Goal: Find specific page/section

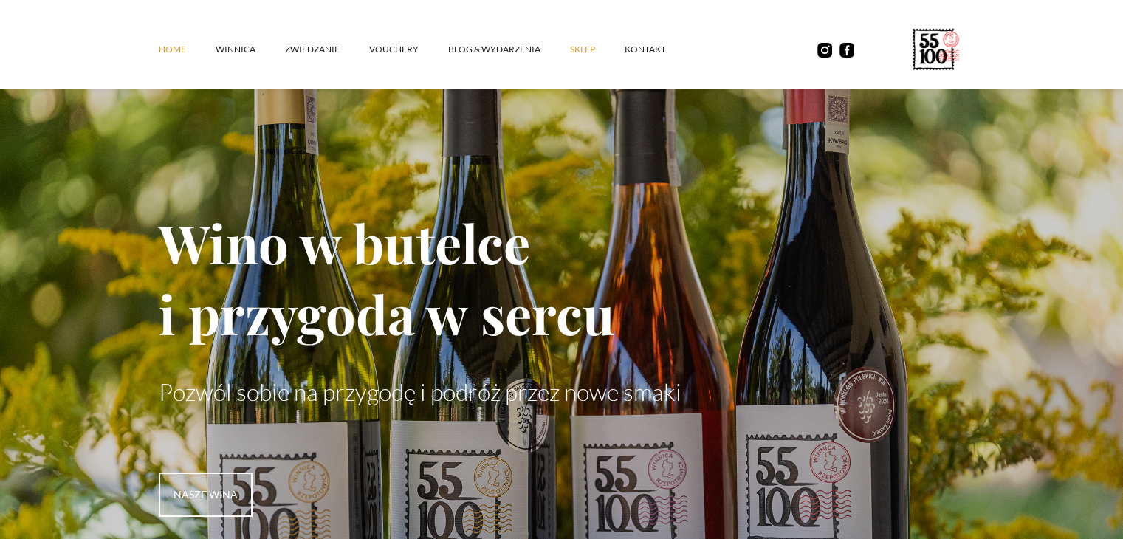
click at [570, 45] on link "SKLEP" at bounding box center [597, 49] width 55 height 44
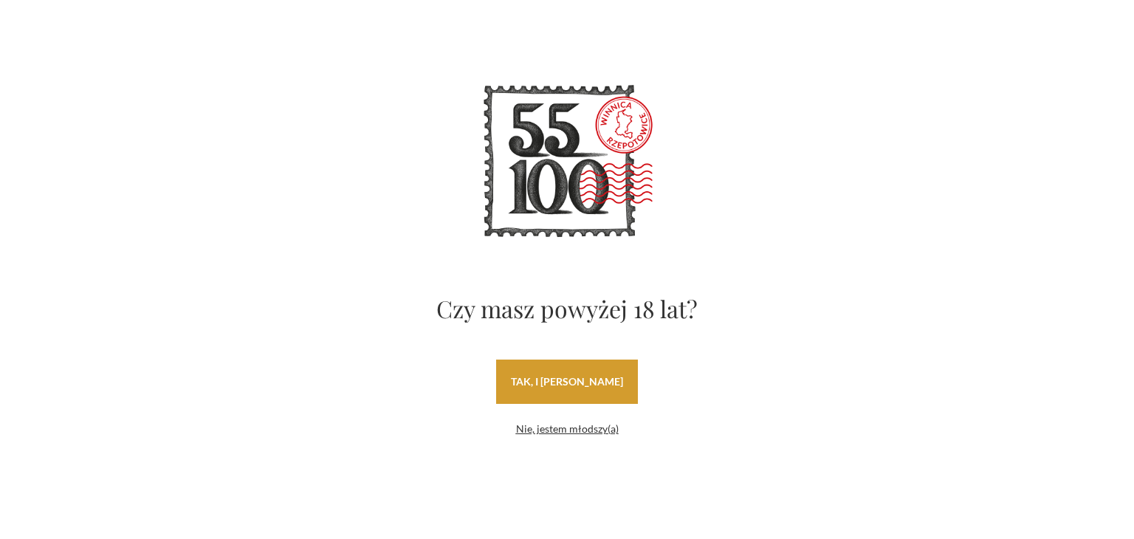
click at [570, 386] on link "tak, i uwielbiam wino" at bounding box center [567, 382] width 142 height 44
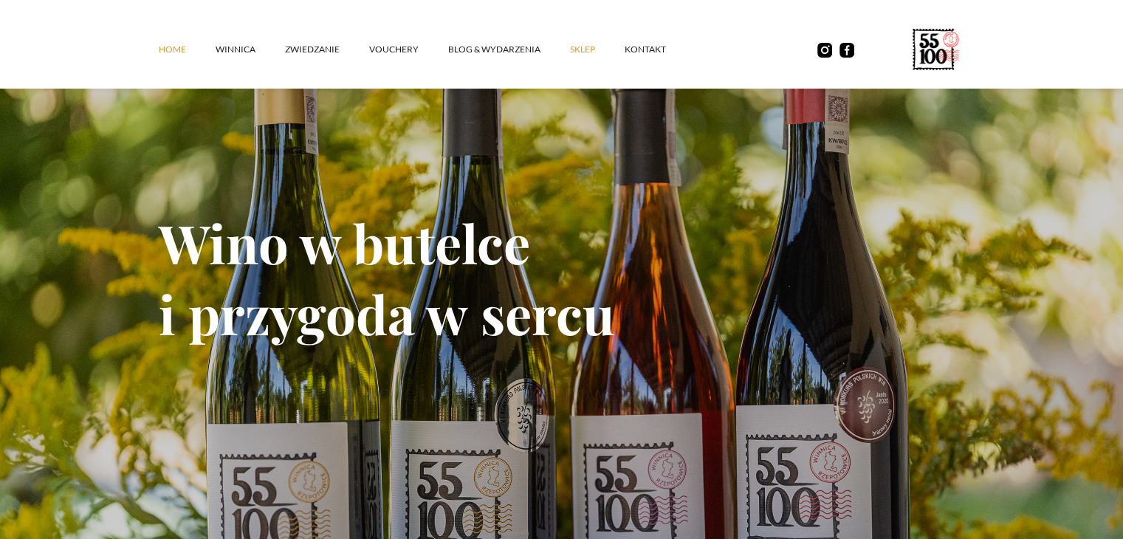
click at [578, 43] on link "SKLEP" at bounding box center [597, 49] width 55 height 44
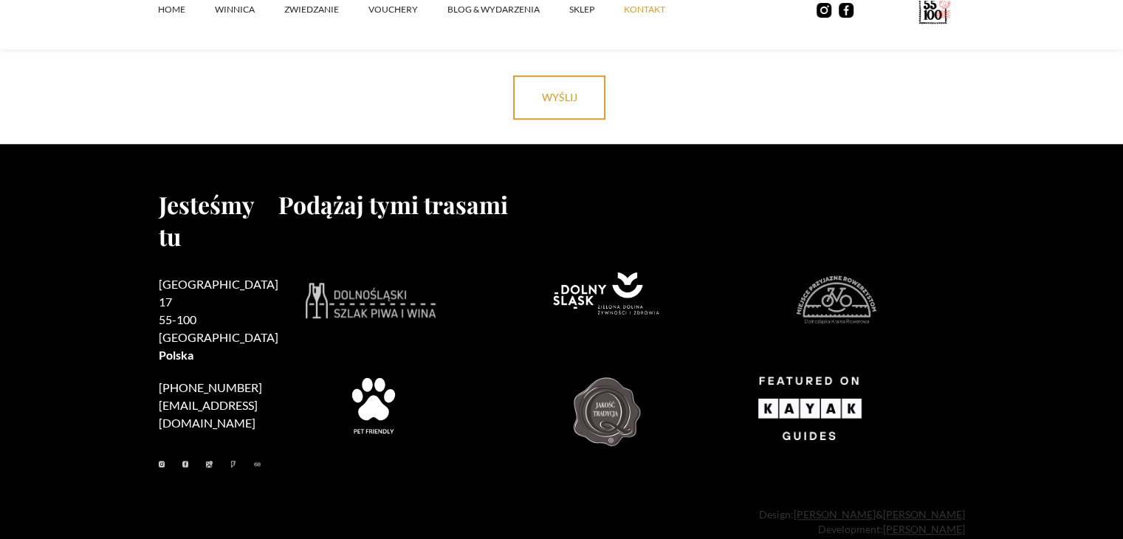
scroll to position [1315, 0]
